Goal: Task Accomplishment & Management: Use online tool/utility

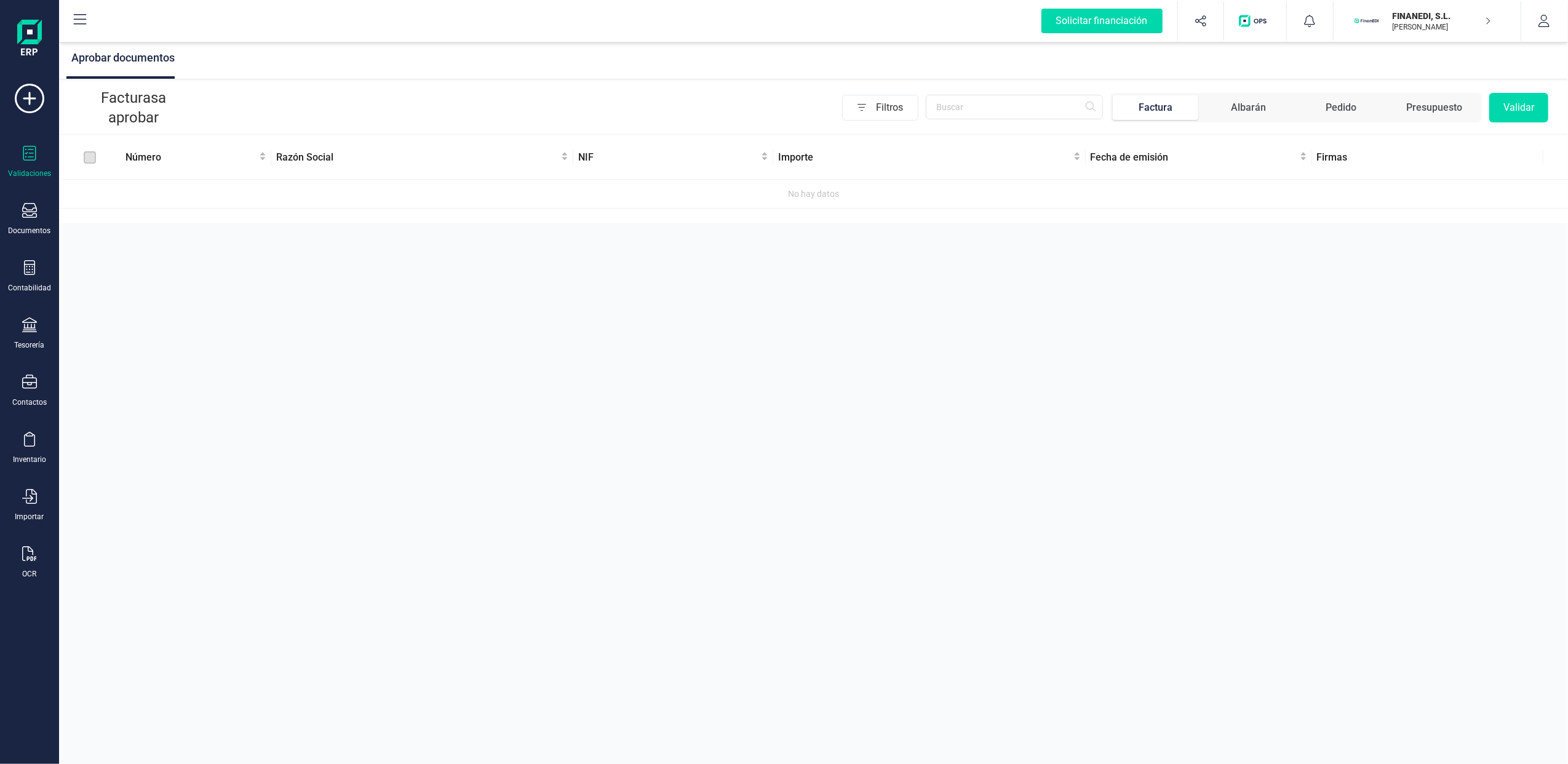
click at [1485, 15] on div "FINANEDI, [PERSON_NAME] [PERSON_NAME] BENET" at bounding box center [1436, 20] width 108 height 27
click at [1366, 182] on div "SCD SERVICIOS FINANCIEROS SL" at bounding box center [1420, 183] width 196 height 15
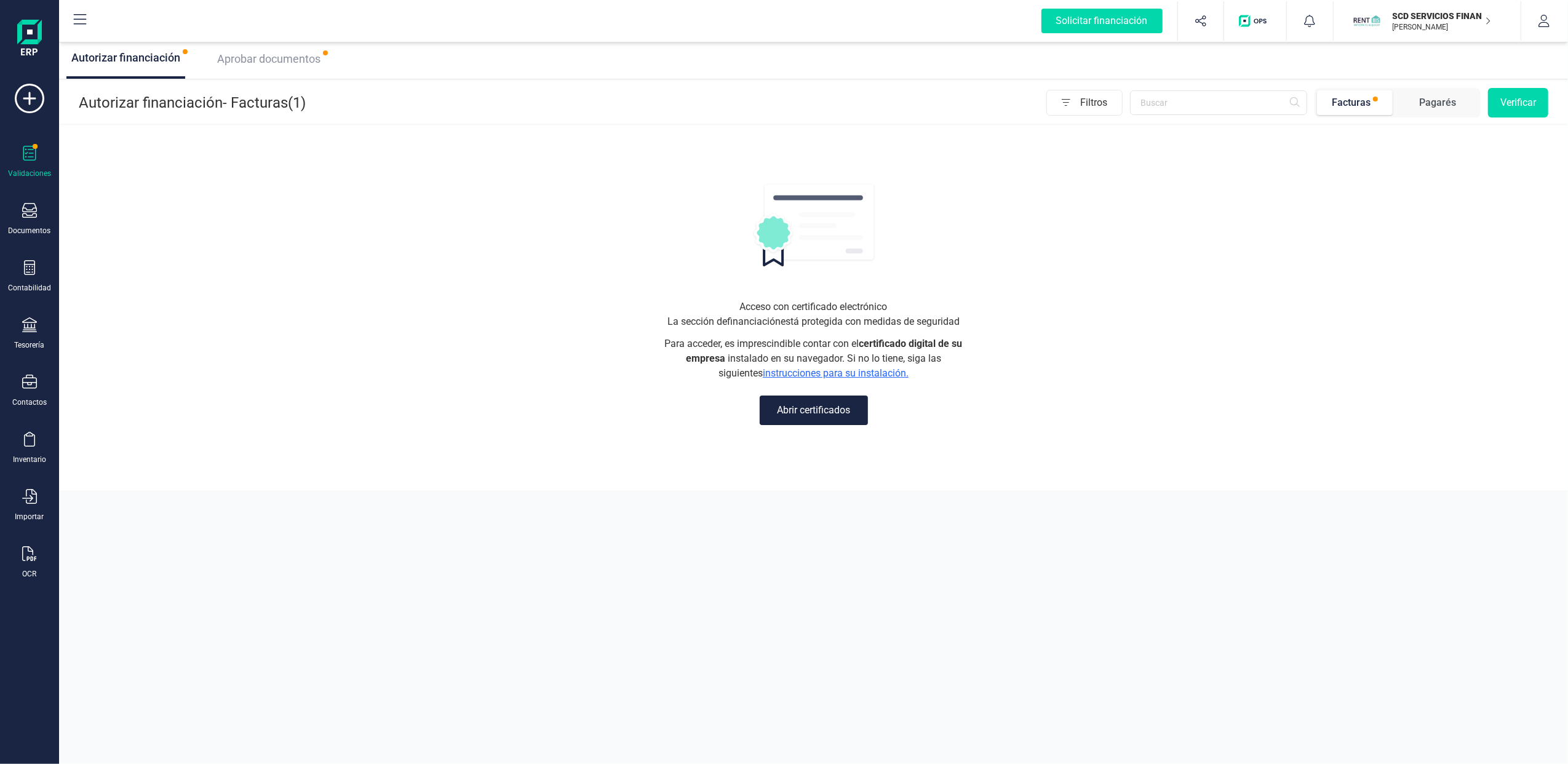
click at [284, 57] on span "Aprobar documentos" at bounding box center [269, 59] width 103 height 13
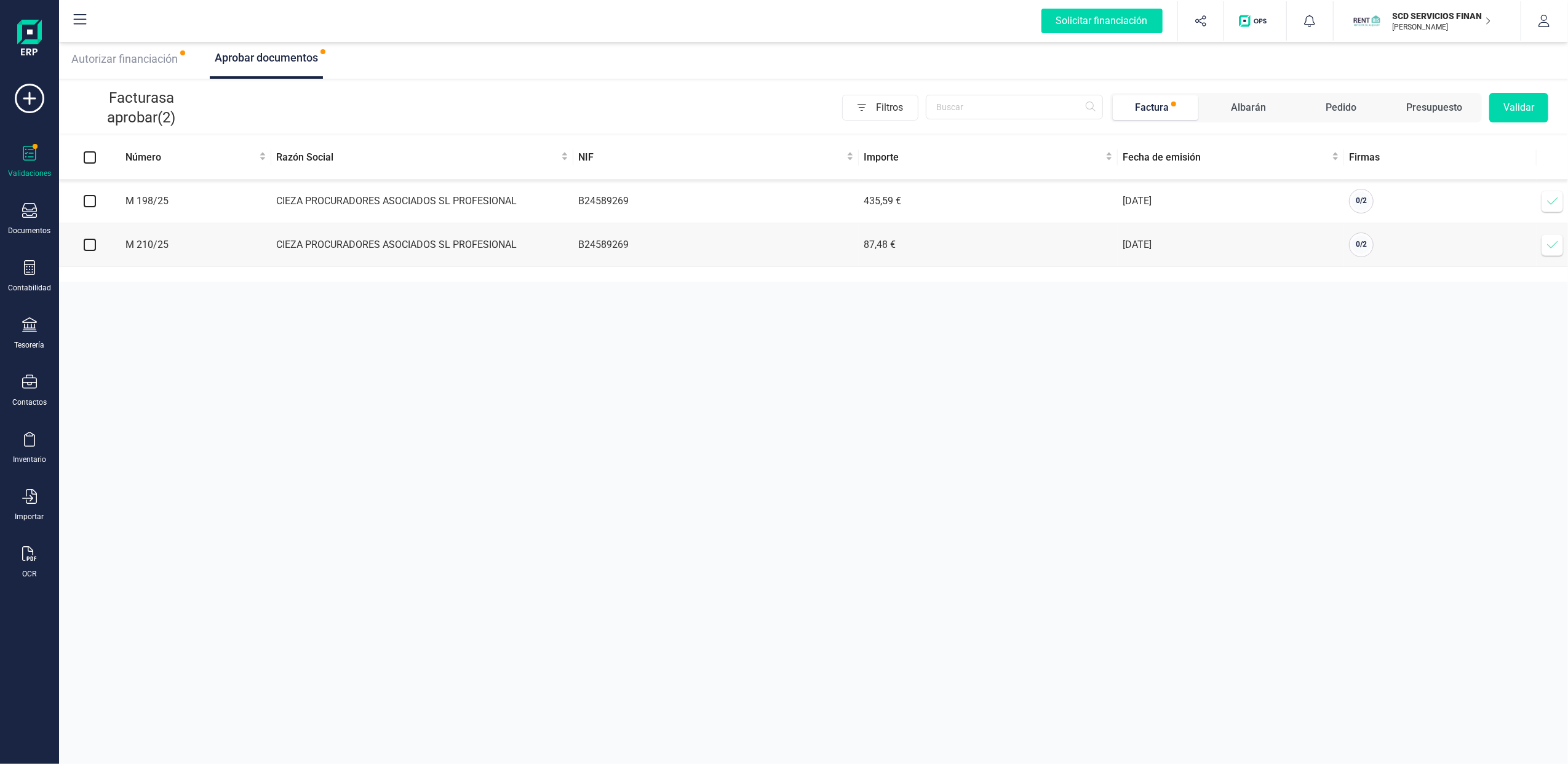
drag, startPoint x: 82, startPoint y: 203, endPoint x: 134, endPoint y: 214, distance: 53.2
click at [85, 203] on td at bounding box center [89, 201] width 62 height 43
click at [82, 198] on td at bounding box center [89, 201] width 62 height 43
click at [85, 202] on input "checkbox" at bounding box center [89, 201] width 12 height 12
checkbox input "true"
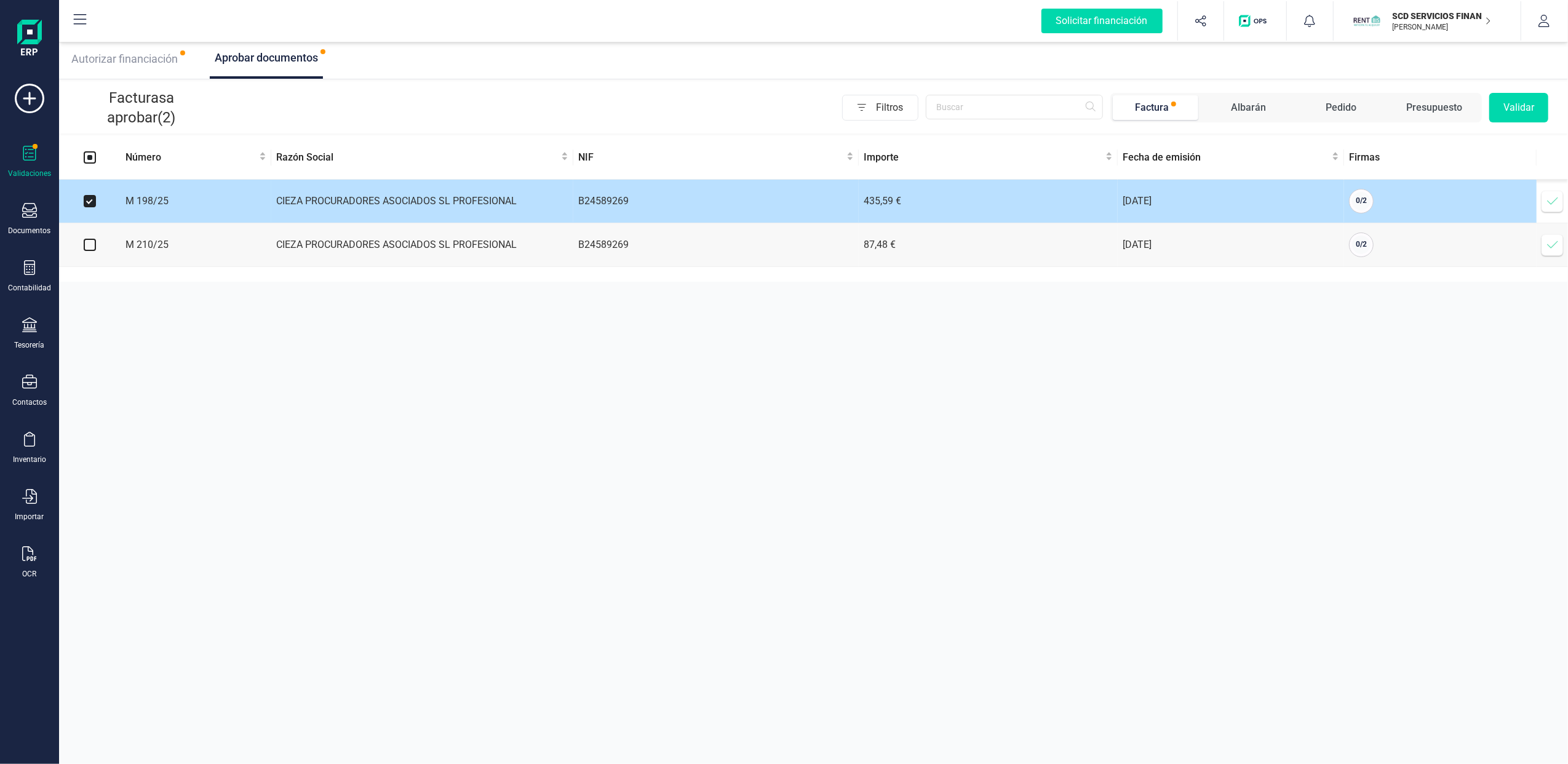
click at [1553, 205] on icon at bounding box center [1551, 201] width 12 height 12
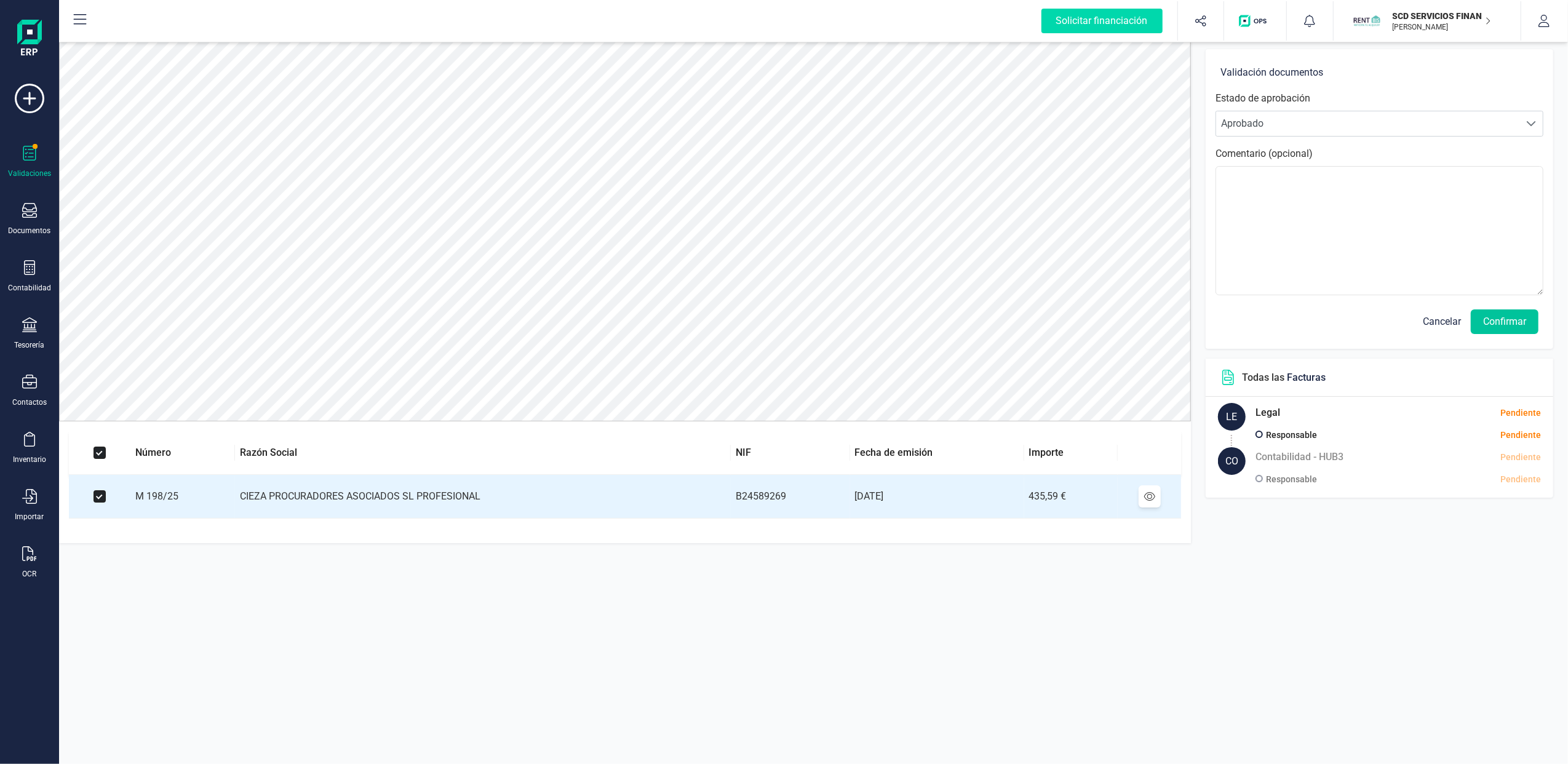
click at [1505, 321] on button "Confirmar" at bounding box center [1504, 322] width 67 height 25
click at [1509, 328] on button "Confirmar" at bounding box center [1504, 322] width 67 height 25
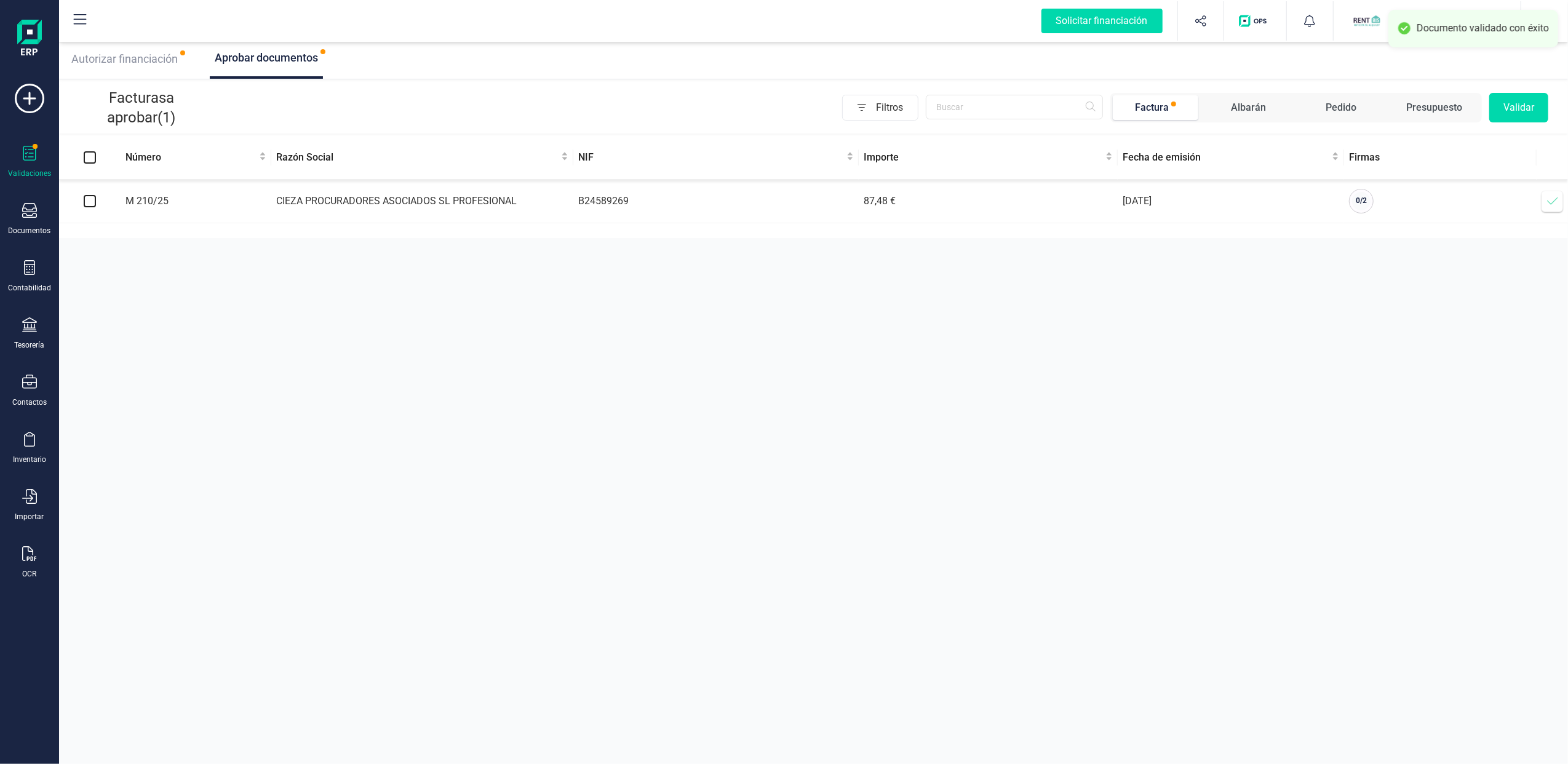
click at [87, 209] on td at bounding box center [89, 201] width 62 height 43
click at [88, 197] on input "checkbox" at bounding box center [89, 201] width 12 height 12
checkbox input "true"
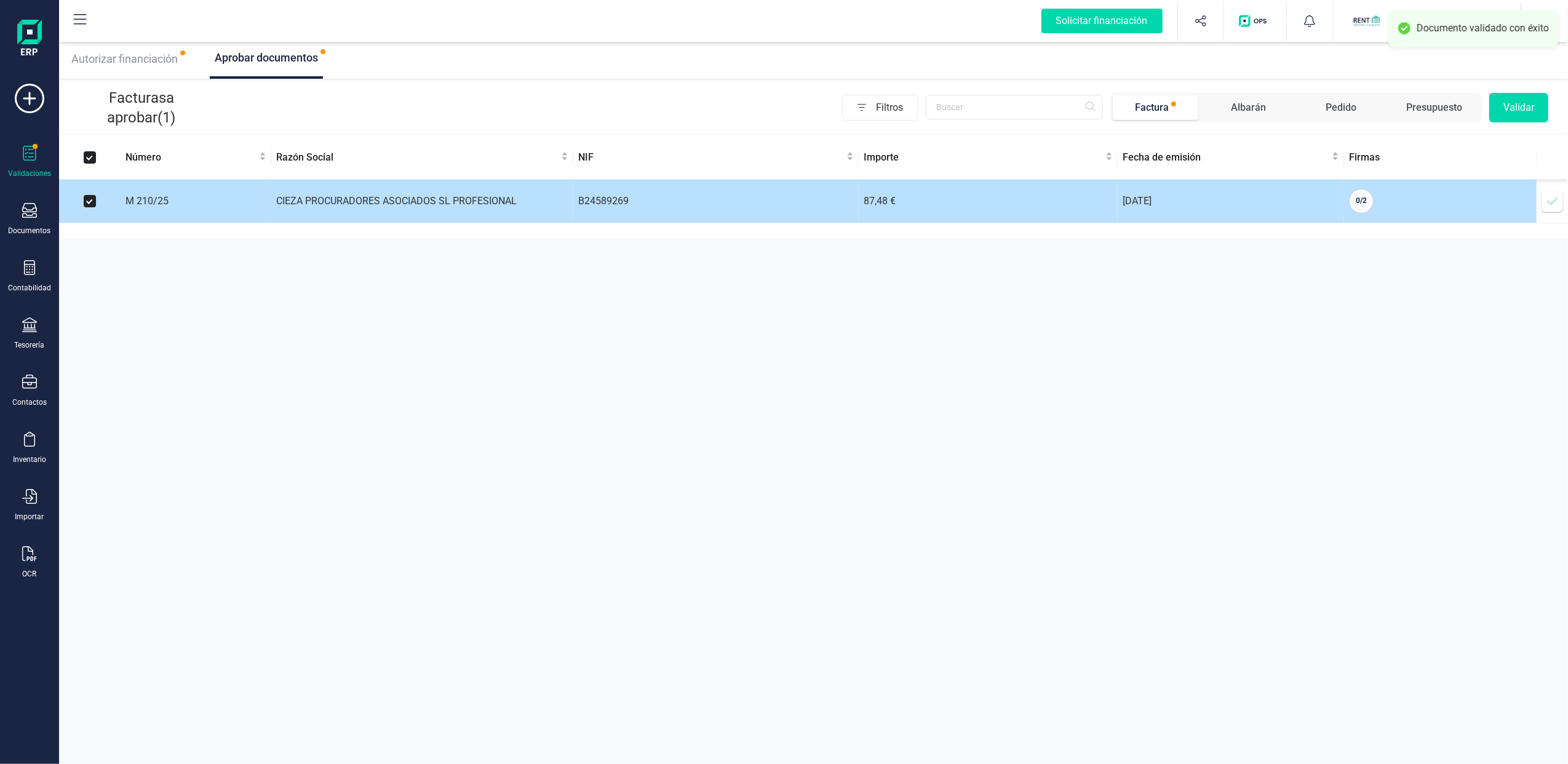
click at [1546, 198] on icon at bounding box center [1551, 201] width 12 height 12
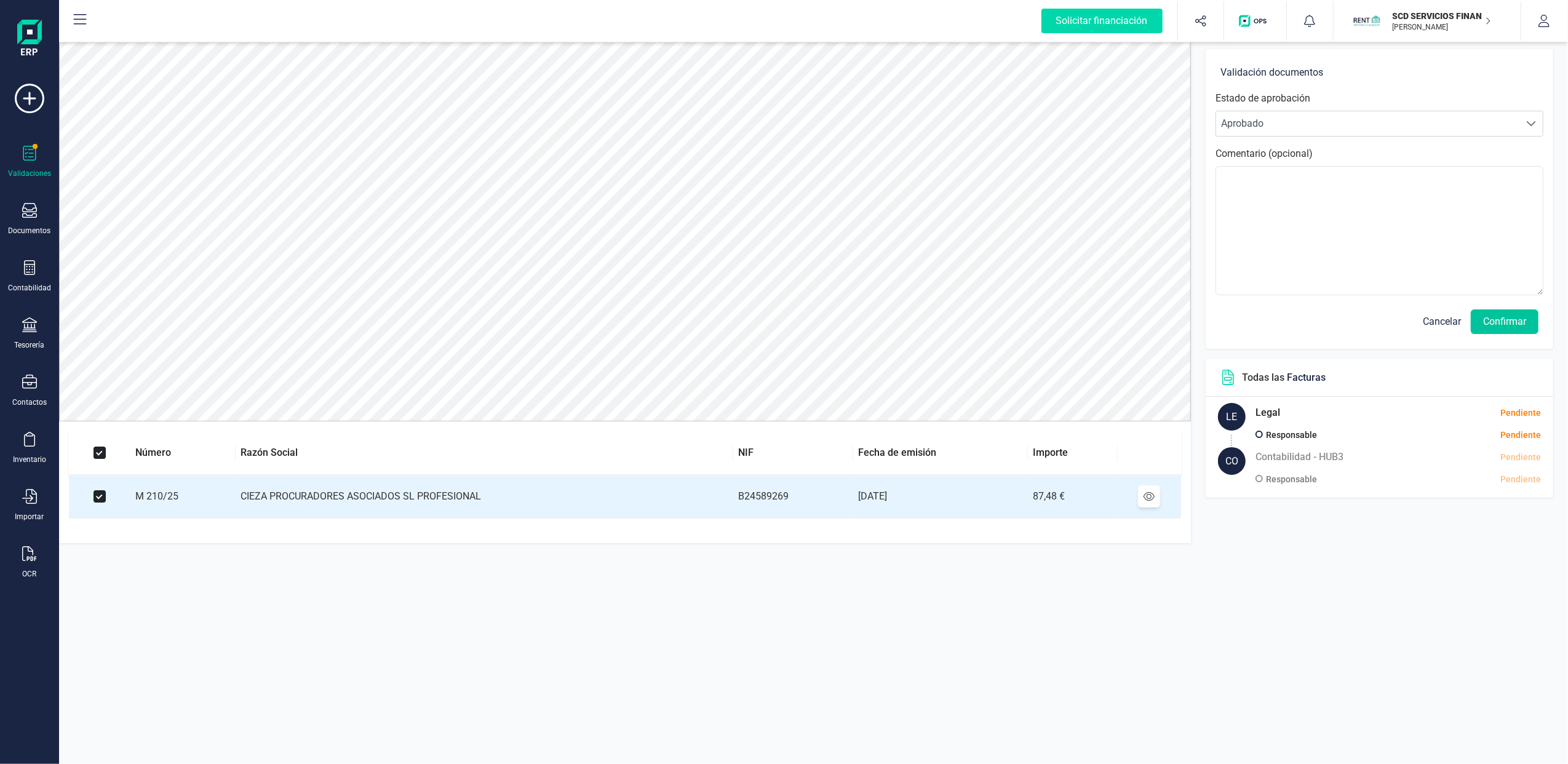
click at [1507, 323] on button "Confirmar" at bounding box center [1504, 322] width 67 height 25
click at [1504, 318] on button "Confirmar" at bounding box center [1504, 322] width 67 height 25
